Goal: Navigation & Orientation: Find specific page/section

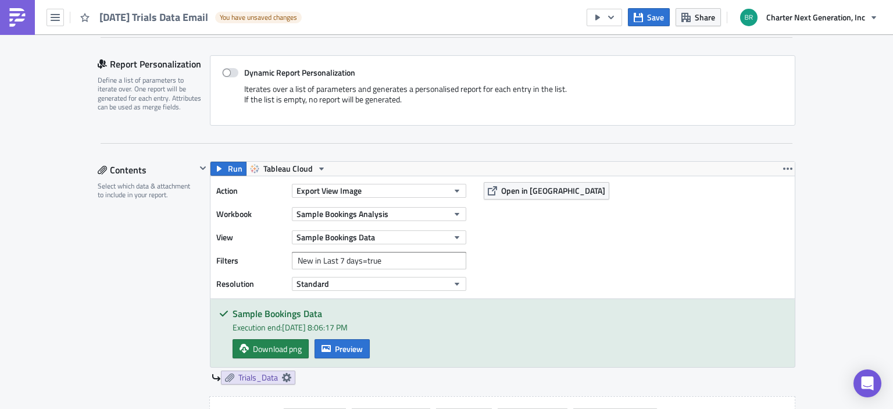
scroll to position [58, 0]
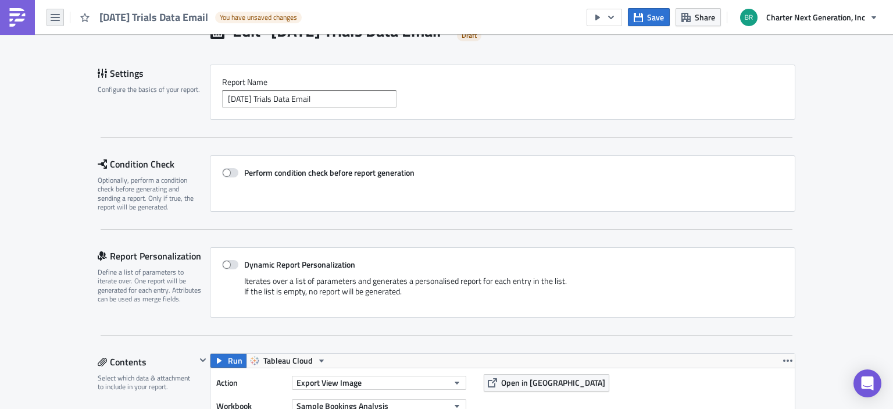
click at [56, 23] on button "button" at bounding box center [55, 17] width 17 height 17
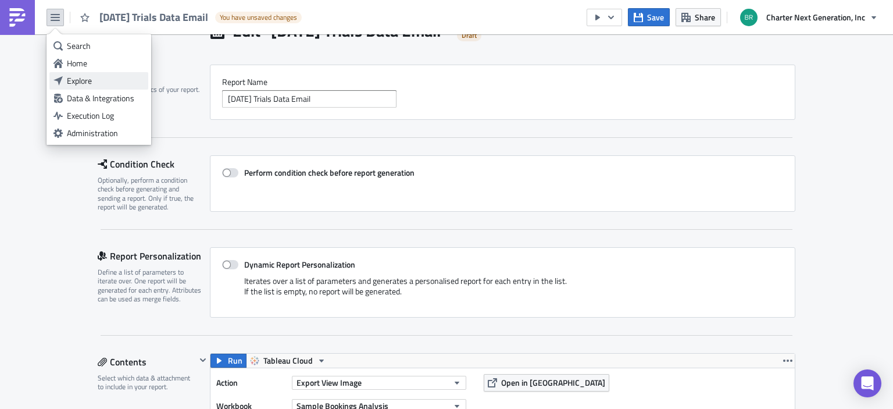
click at [81, 76] on div "Explore" at bounding box center [105, 81] width 77 height 12
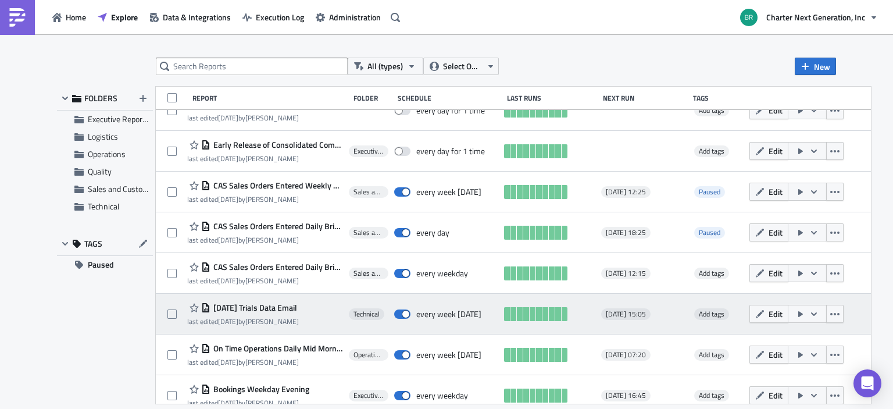
scroll to position [601, 0]
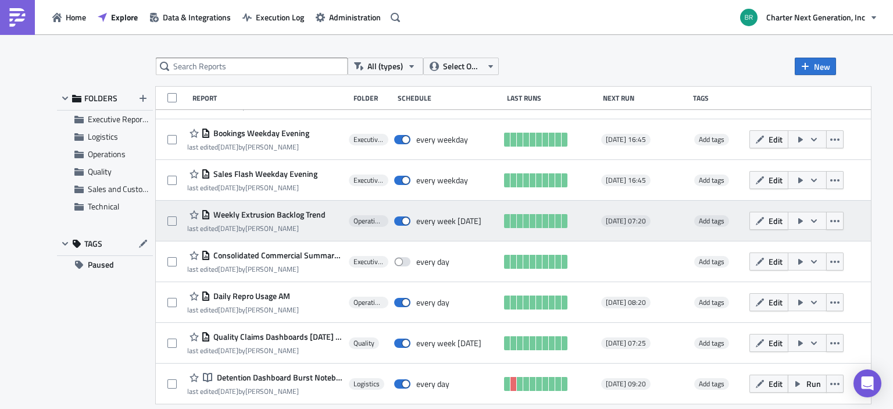
click at [247, 209] on div "Weekly Extrusion Backlog Trend last edited [DATE] by [PERSON_NAME] Operations e…" at bounding box center [513, 221] width 715 height 41
click at [248, 211] on span "Weekly Extrusion Backlog Trend" at bounding box center [268, 214] width 115 height 10
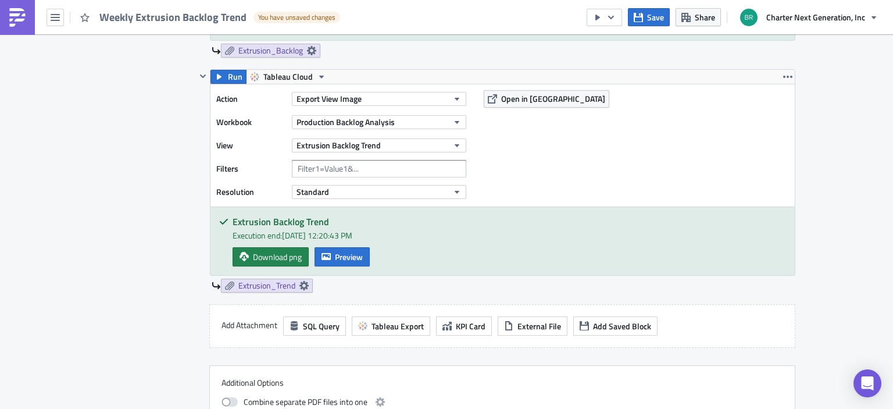
scroll to position [582, 0]
